Goal: Task Accomplishment & Management: Complete application form

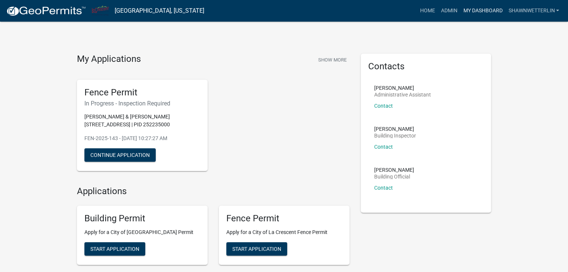
click at [478, 11] on link "My Dashboard" at bounding box center [482, 11] width 45 height 14
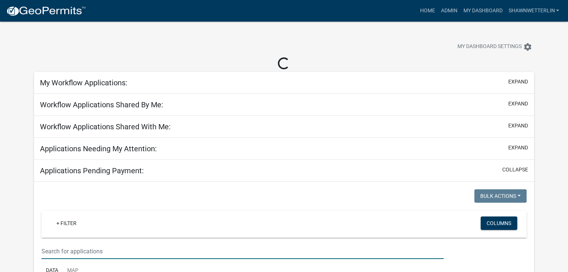
click at [71, 253] on input "text" at bounding box center [242, 251] width 402 height 15
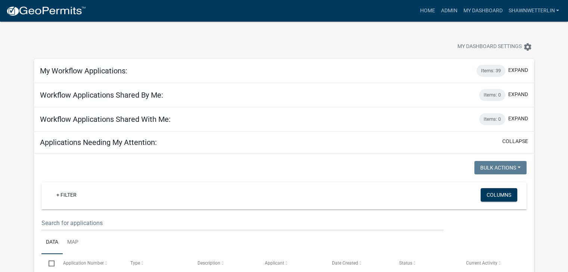
type input "14th"
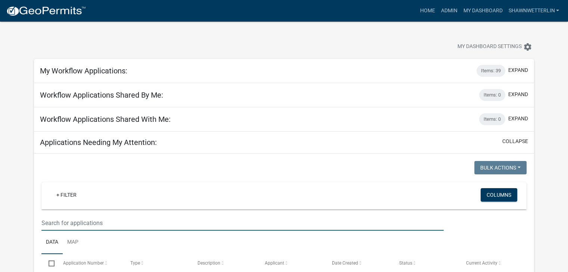
click at [67, 223] on input "text" at bounding box center [242, 223] width 402 height 15
type input "14th st"
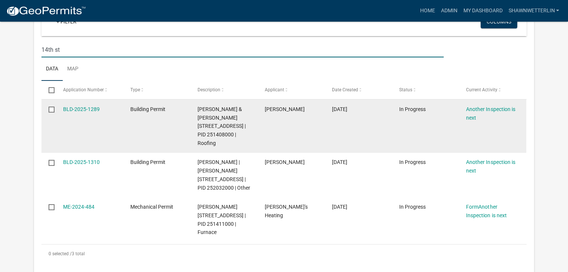
scroll to position [187, 0]
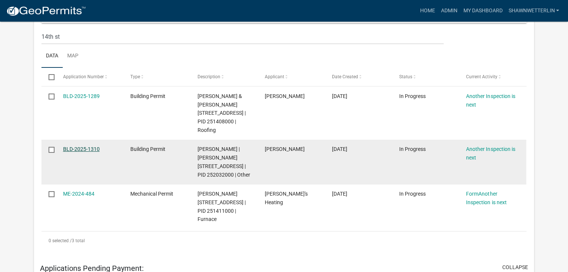
click at [96, 149] on link "BLD-2025-1310" at bounding box center [81, 149] width 37 height 6
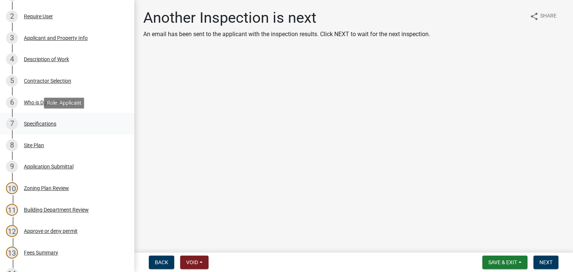
scroll to position [75, 0]
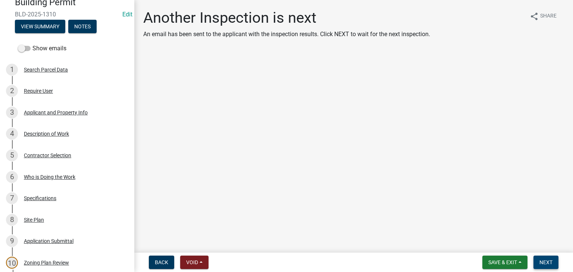
click at [545, 263] on span "Next" at bounding box center [546, 263] width 13 height 6
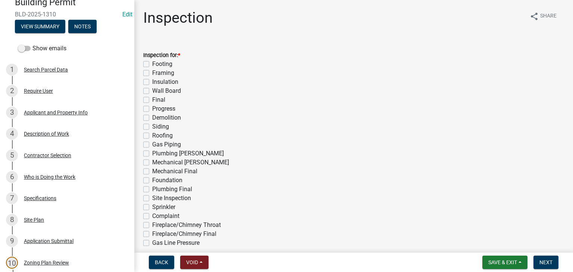
click at [152, 81] on label "Insulation" at bounding box center [165, 82] width 26 height 9
click at [152, 81] on input "Insulation" at bounding box center [154, 80] width 5 height 5
checkbox input "true"
checkbox input "false"
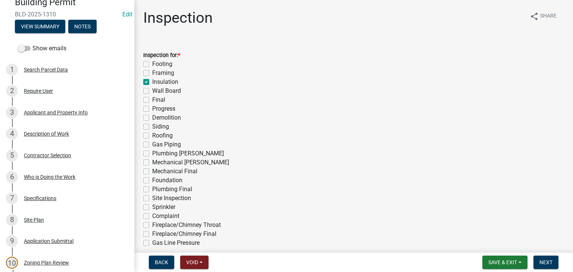
checkbox input "true"
checkbox input "false"
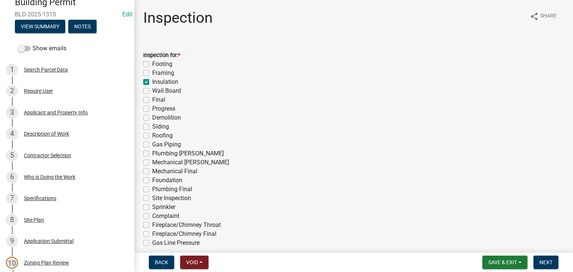
checkbox input "false"
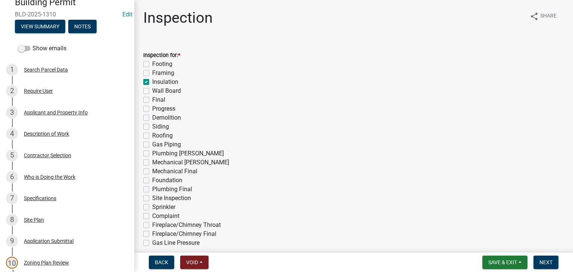
checkbox input "false"
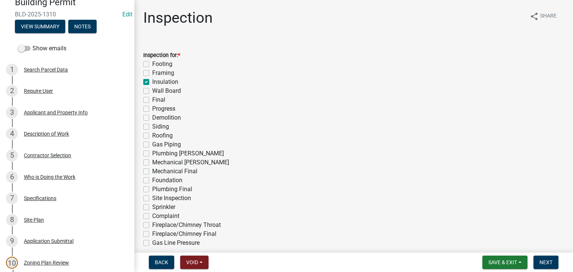
checkbox input "false"
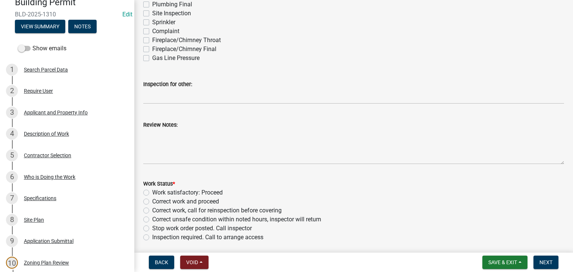
scroll to position [224, 0]
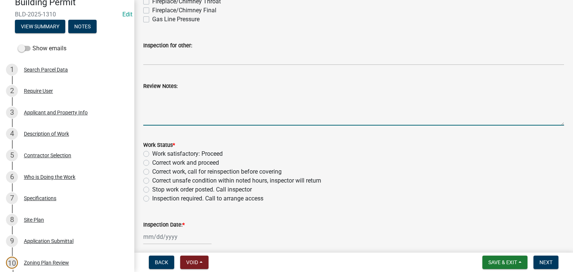
click at [169, 91] on textarea "Review Notes:" at bounding box center [353, 108] width 421 height 35
click at [288, 96] on textarea "Insulation and vapor barrier is being installed to code." at bounding box center [353, 108] width 421 height 35
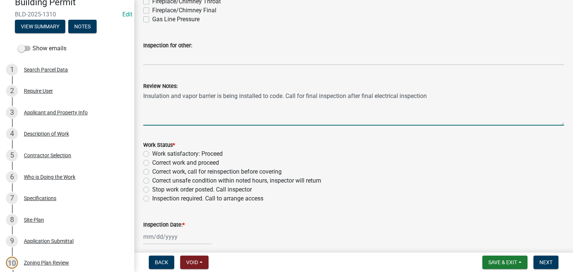
click at [431, 96] on textarea "Insulation and vapor barrier is being installed to code. Call for final inspect…" at bounding box center [353, 108] width 421 height 35
type textarea "Insulation and vapor barrier is being installed to code. Call for final inspect…"
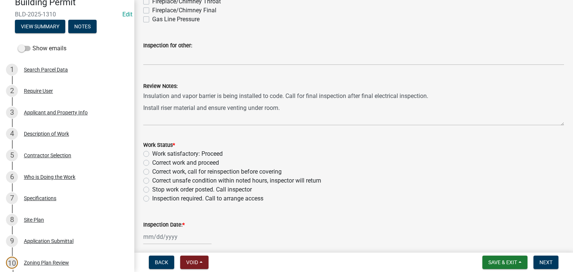
click at [152, 153] on label "Work satisfactory: Proceed" at bounding box center [187, 154] width 71 height 9
click at [152, 153] on input "Work satisfactory: Proceed" at bounding box center [154, 152] width 5 height 5
radio input "true"
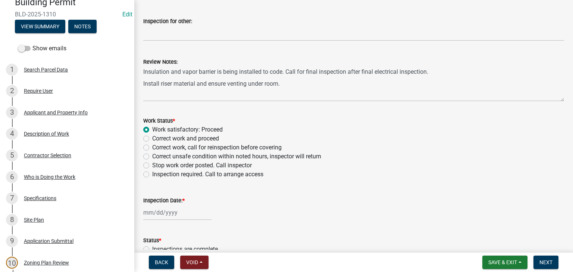
scroll to position [261, 0]
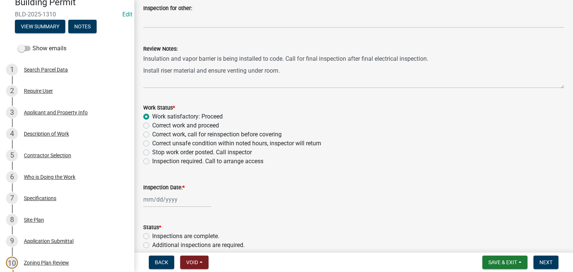
select select "9"
select select "2025"
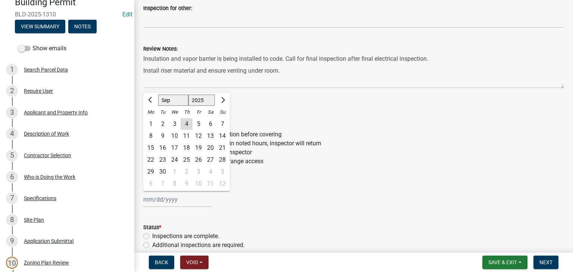
click at [166, 203] on input "Inspection Date: *" at bounding box center [177, 199] width 68 height 15
click at [187, 125] on div "4" at bounding box center [187, 124] width 12 height 12
type input "[DATE]"
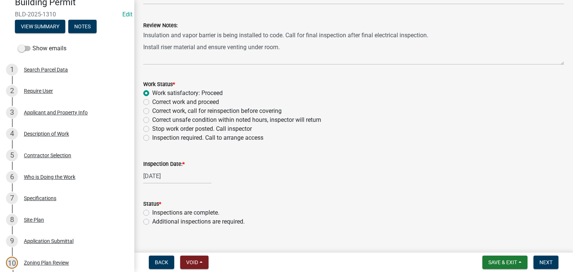
scroll to position [297, 0]
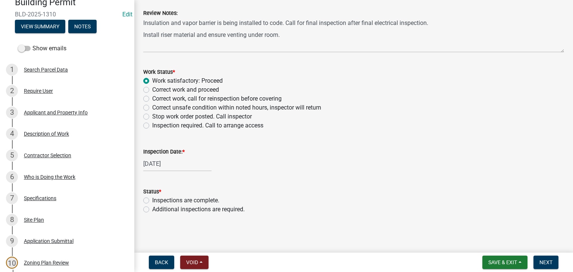
click at [152, 210] on label "Additional inspections are required." at bounding box center [198, 209] width 93 height 9
click at [152, 210] on input "Additional inspections are required." at bounding box center [154, 207] width 5 height 5
radio input "true"
click at [546, 262] on span "Next" at bounding box center [546, 263] width 13 height 6
